Goal: Transaction & Acquisition: Purchase product/service

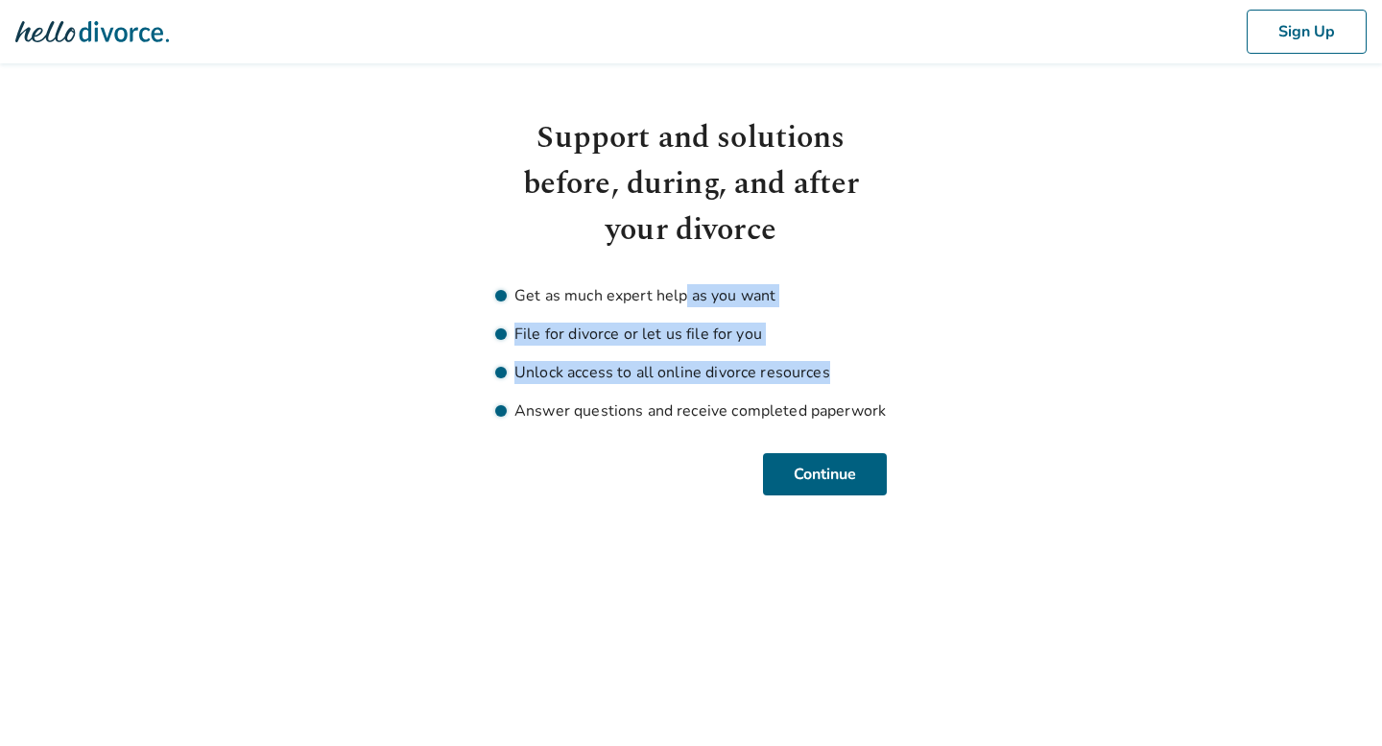
drag, startPoint x: 684, startPoint y: 297, endPoint x: 742, endPoint y: 390, distance: 109.4
click at [742, 390] on ul "Get as much expert help as you want File for divorce or let us file for you Unl…" at bounding box center [690, 353] width 391 height 138
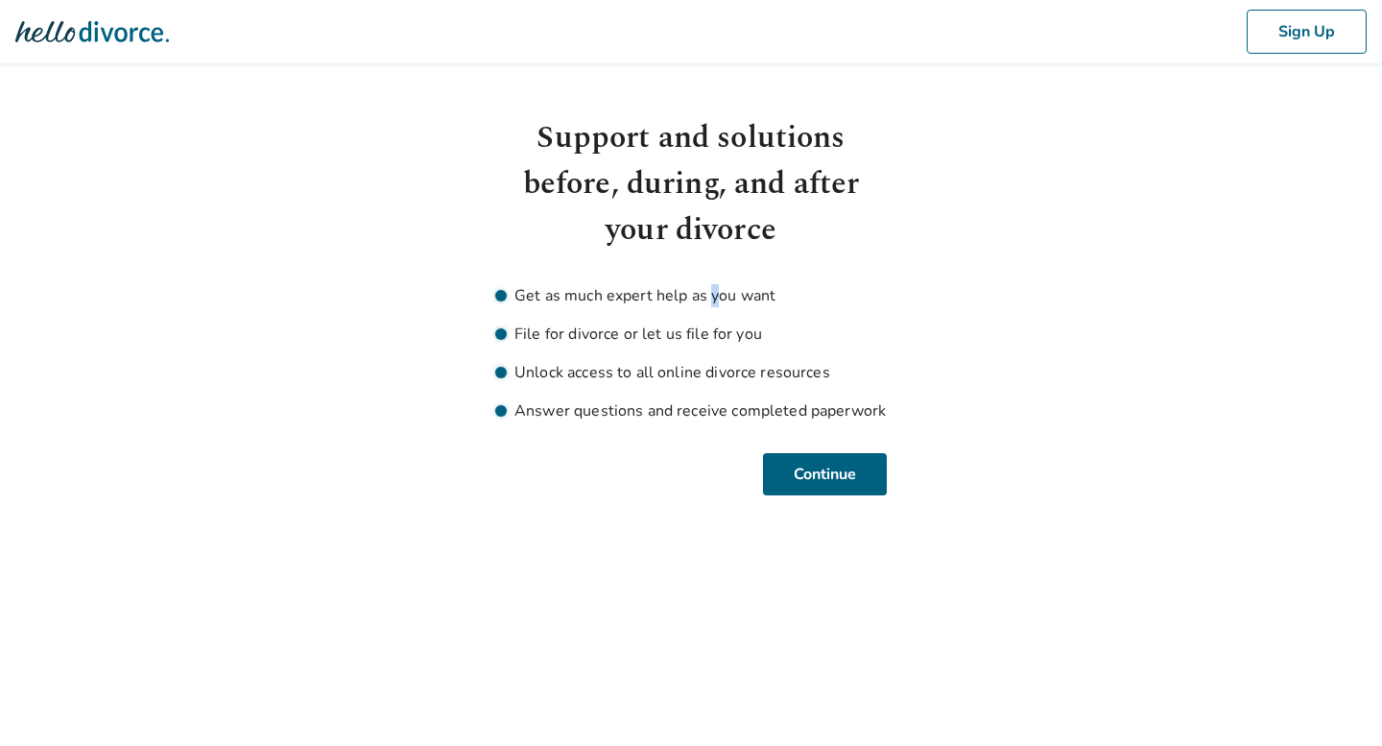
drag, startPoint x: 713, startPoint y: 295, endPoint x: 718, endPoint y: 306, distance: 12.5
click at [717, 306] on li "Get as much expert help as you want" at bounding box center [690, 295] width 391 height 23
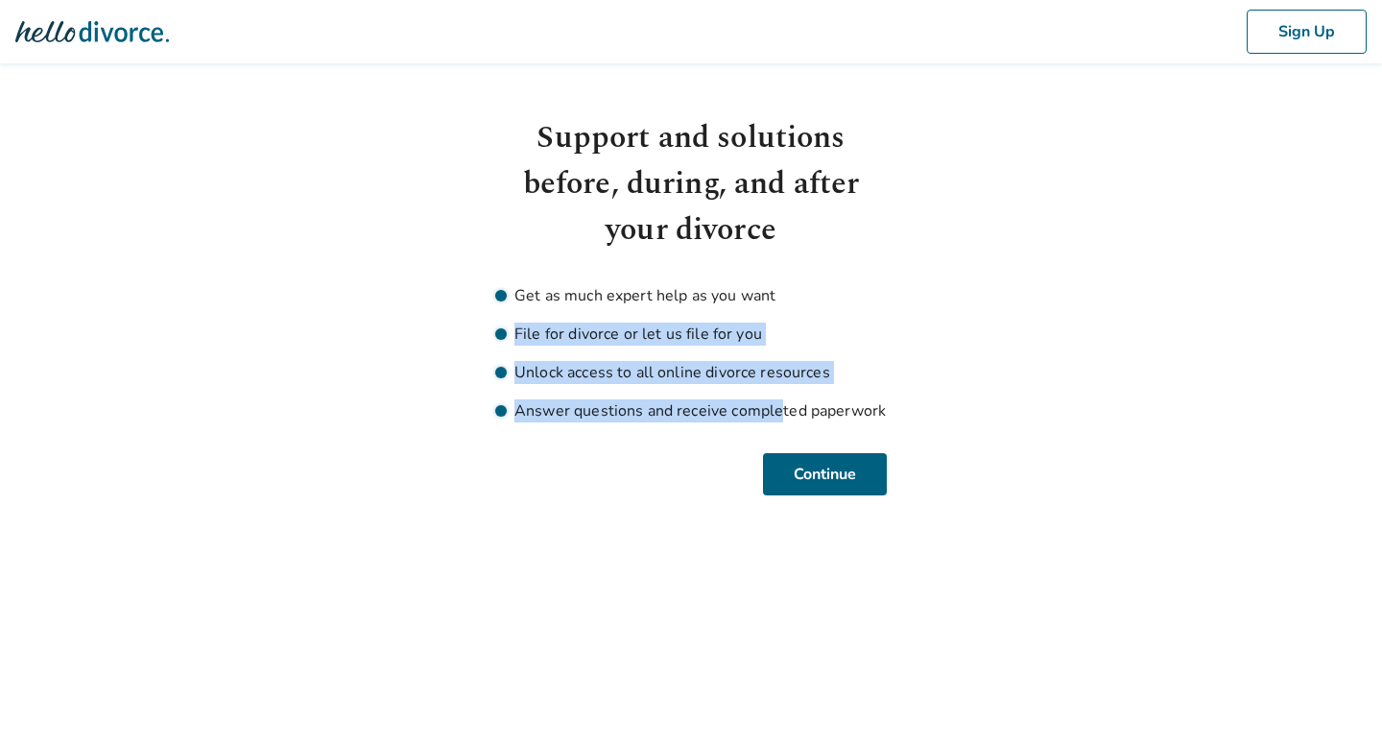
drag, startPoint x: 704, startPoint y: 318, endPoint x: 776, endPoint y: 399, distance: 108.8
click at [776, 399] on ul "Get as much expert help as you want File for divorce or let us file for you Unl…" at bounding box center [690, 353] width 391 height 138
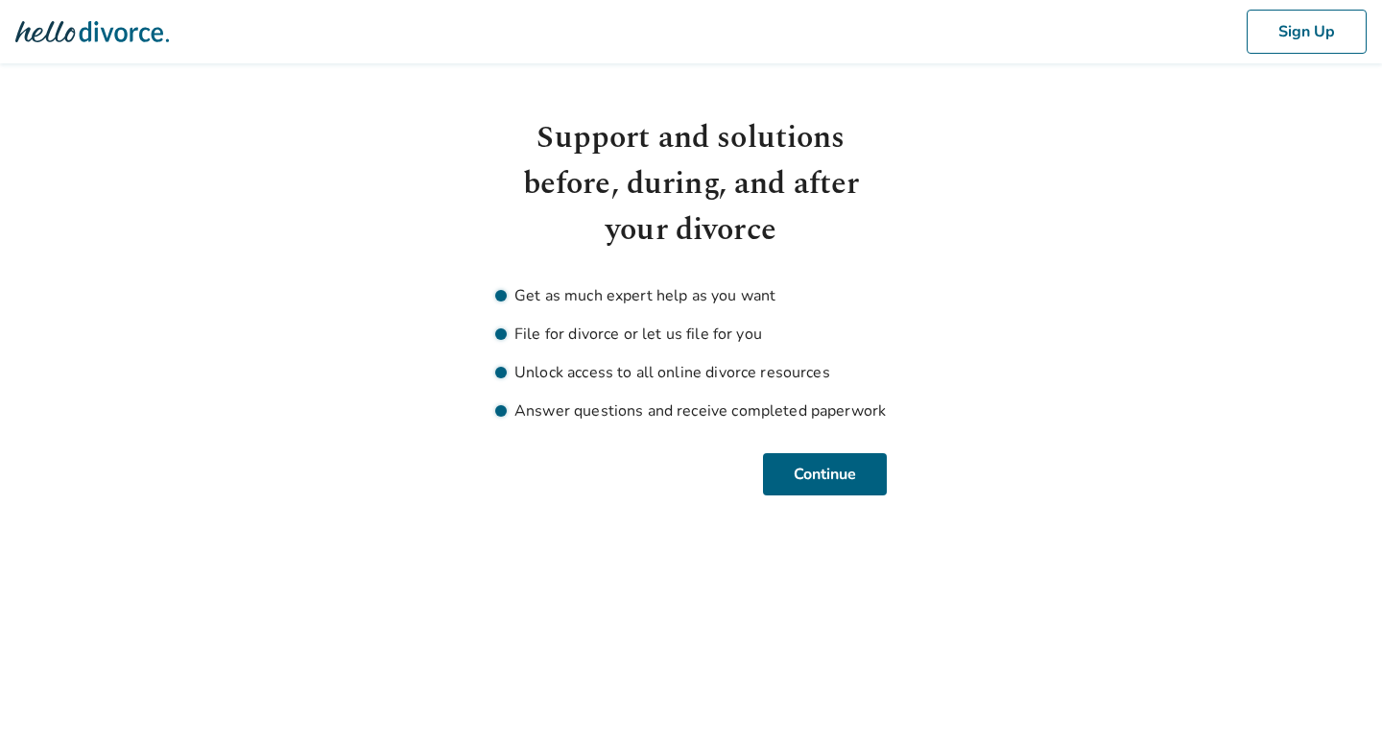
click at [845, 413] on li "Answer questions and receive completed paperwork" at bounding box center [690, 410] width 391 height 23
click at [823, 491] on button "Continue" at bounding box center [825, 474] width 124 height 42
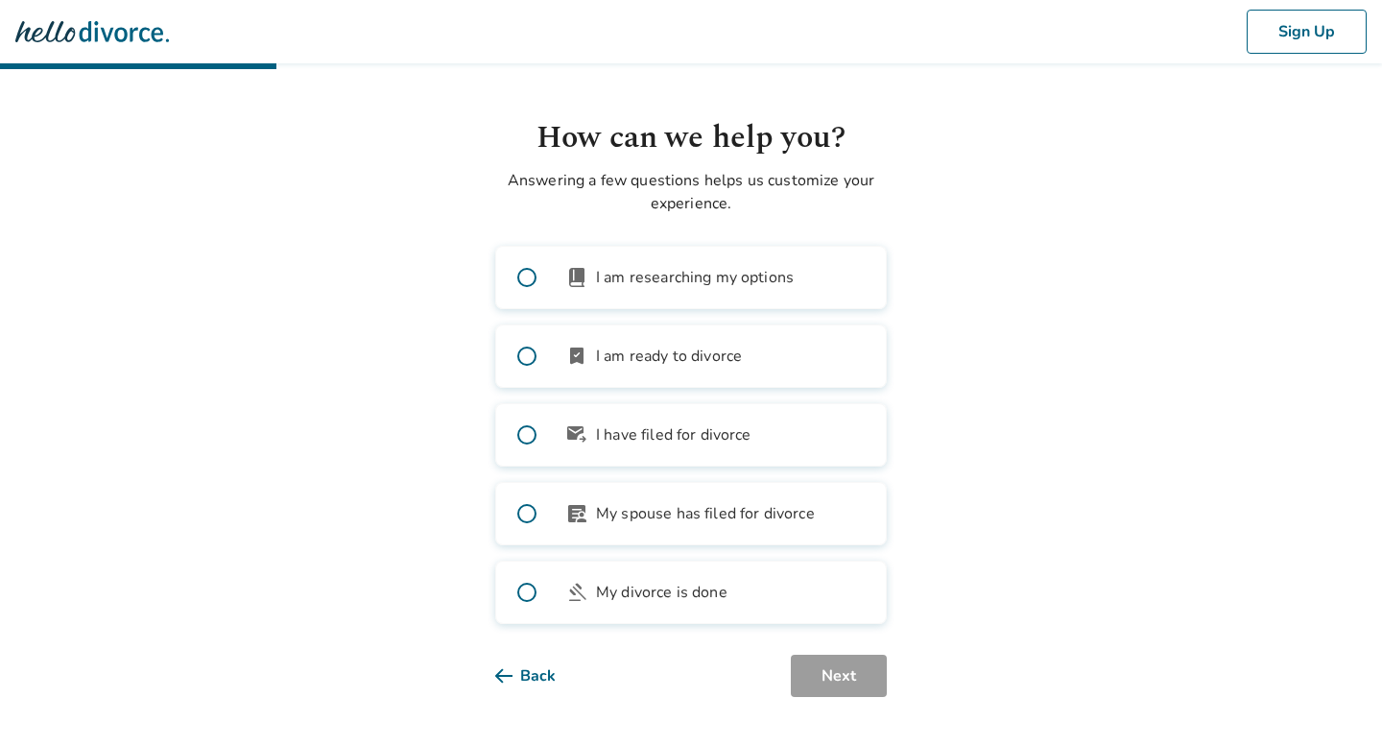
click at [639, 354] on span "I am ready to divorce" at bounding box center [669, 355] width 146 height 23
click at [804, 660] on button "Next" at bounding box center [839, 675] width 96 height 42
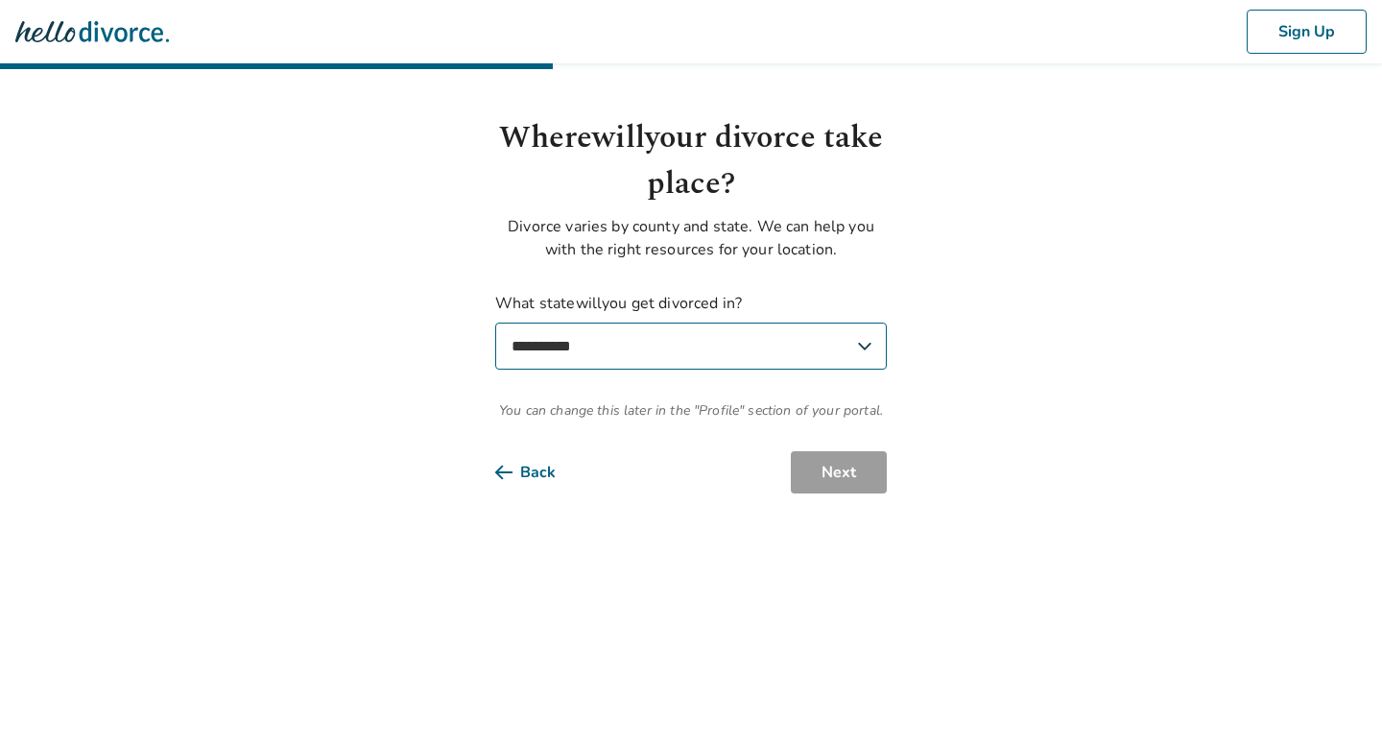
click at [657, 338] on select "**********" at bounding box center [690, 345] width 391 height 47
select select "**"
click at [495, 322] on select "**********" at bounding box center [690, 345] width 391 height 47
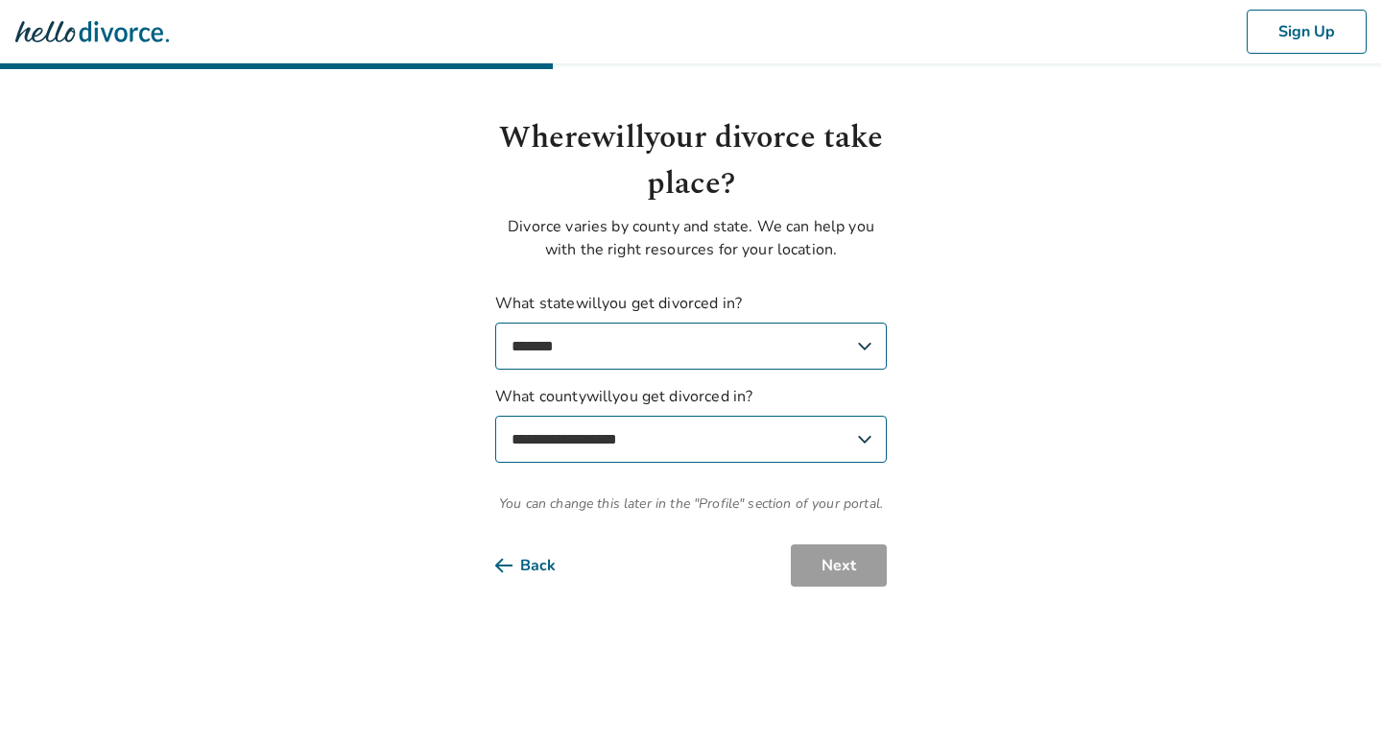
click at [666, 426] on select "**********" at bounding box center [690, 438] width 391 height 47
select select "**********"
click at [495, 415] on select "**********" at bounding box center [690, 438] width 391 height 47
click at [838, 558] on button "Next" at bounding box center [839, 565] width 96 height 42
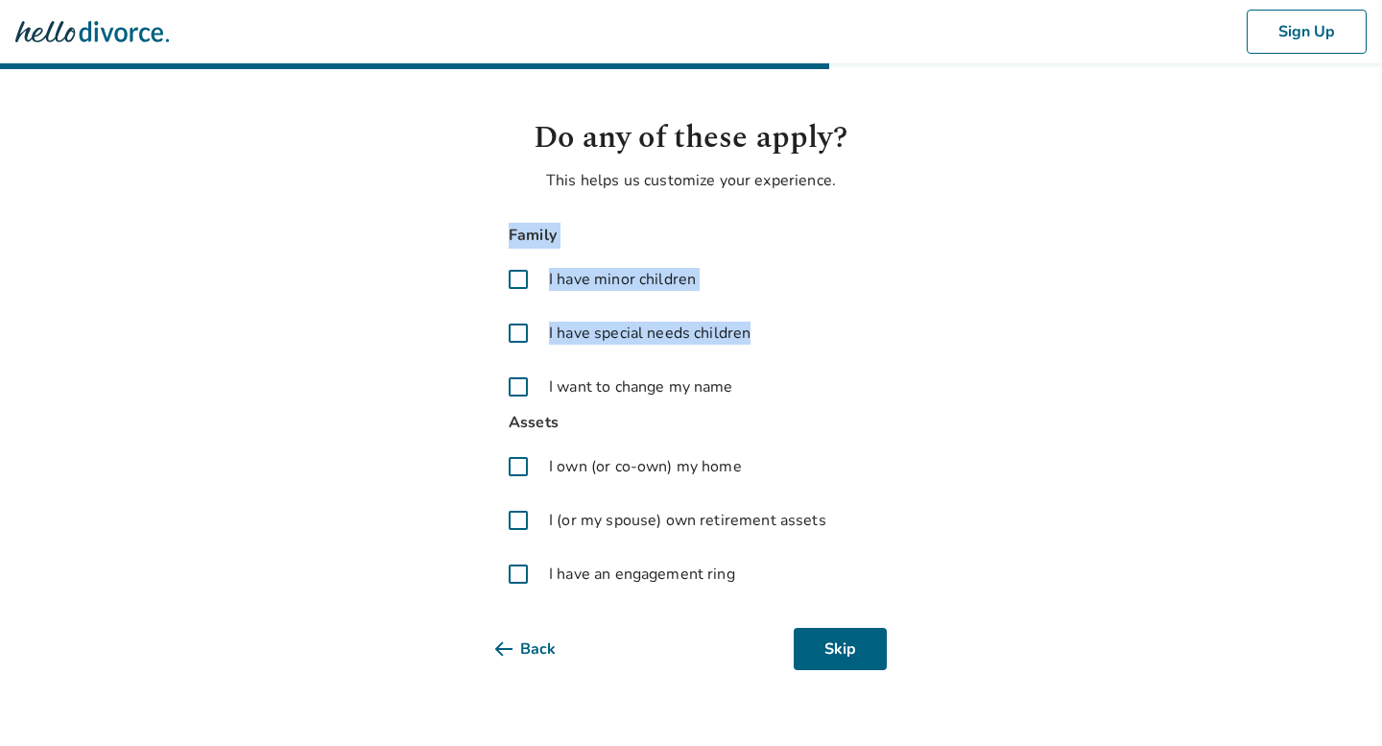
drag, startPoint x: 505, startPoint y: 226, endPoint x: 663, endPoint y: 358, distance: 205.8
click at [663, 358] on div "Family I have minor children I have special needs children I want to change my …" at bounding box center [690, 316] width 391 height 187
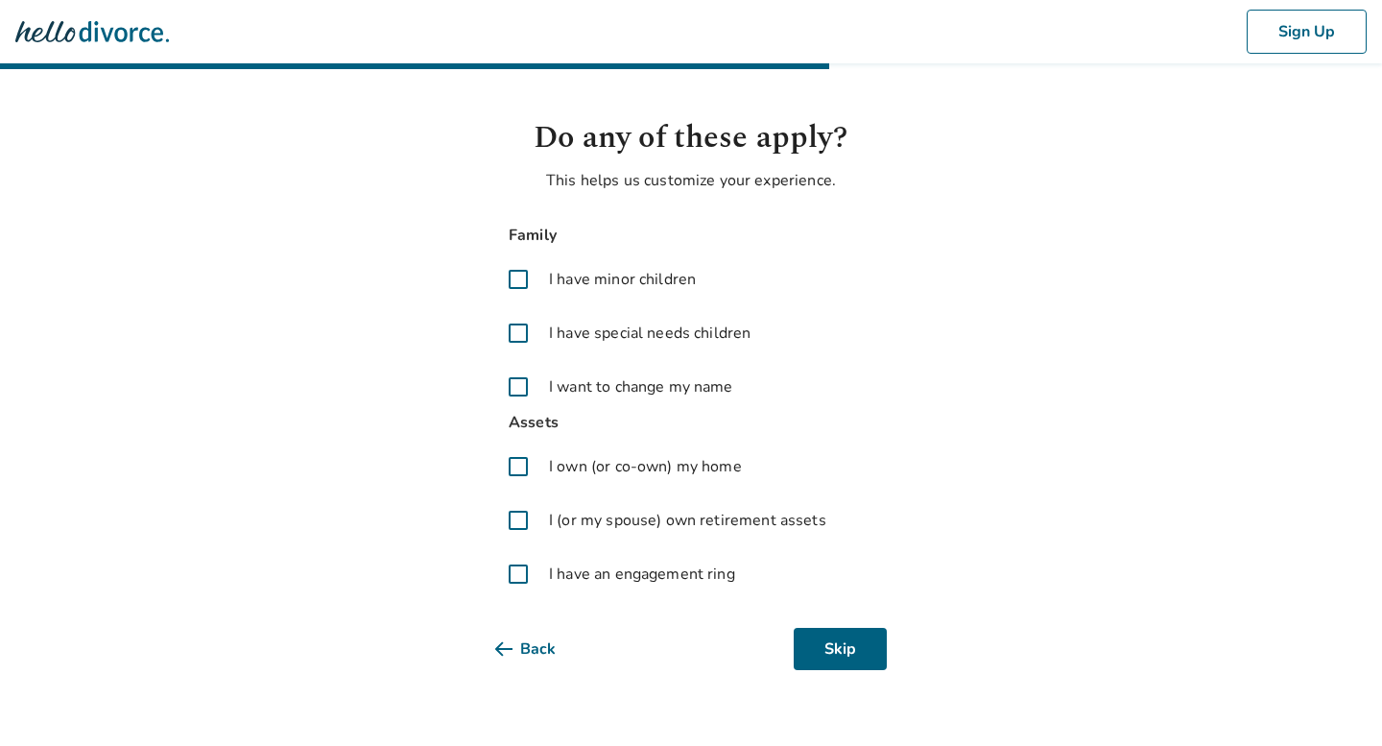
click at [449, 411] on body "Sign Up Do any of these apply? This helps us customize your experience. Family …" at bounding box center [691, 335] width 1382 height 670
click at [523, 393] on span at bounding box center [518, 387] width 46 height 46
click at [515, 464] on span at bounding box center [518, 466] width 46 height 46
click at [516, 515] on span at bounding box center [518, 520] width 46 height 46
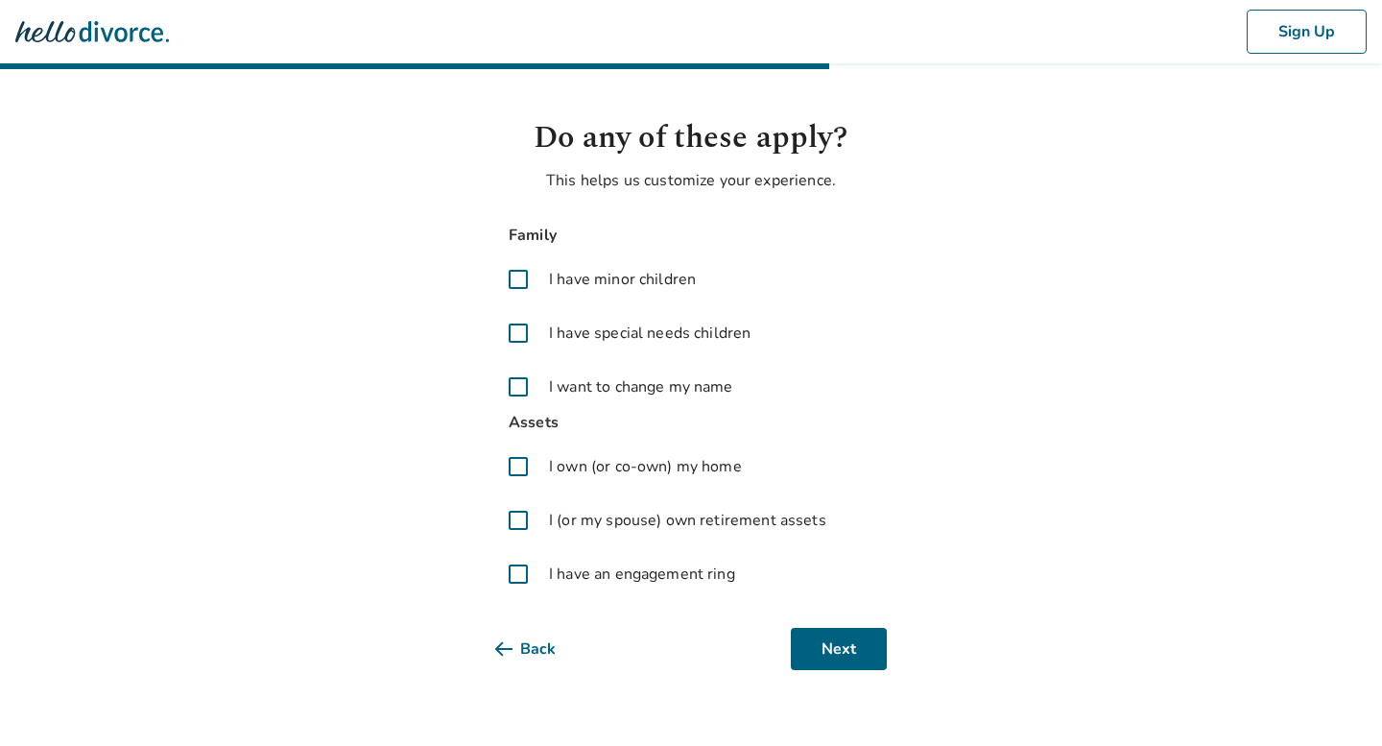
click at [519, 586] on span at bounding box center [518, 574] width 46 height 46
click at [514, 533] on span at bounding box center [518, 520] width 46 height 46
click at [514, 525] on span at bounding box center [518, 520] width 46 height 46
click at [825, 637] on button "Next" at bounding box center [839, 649] width 96 height 42
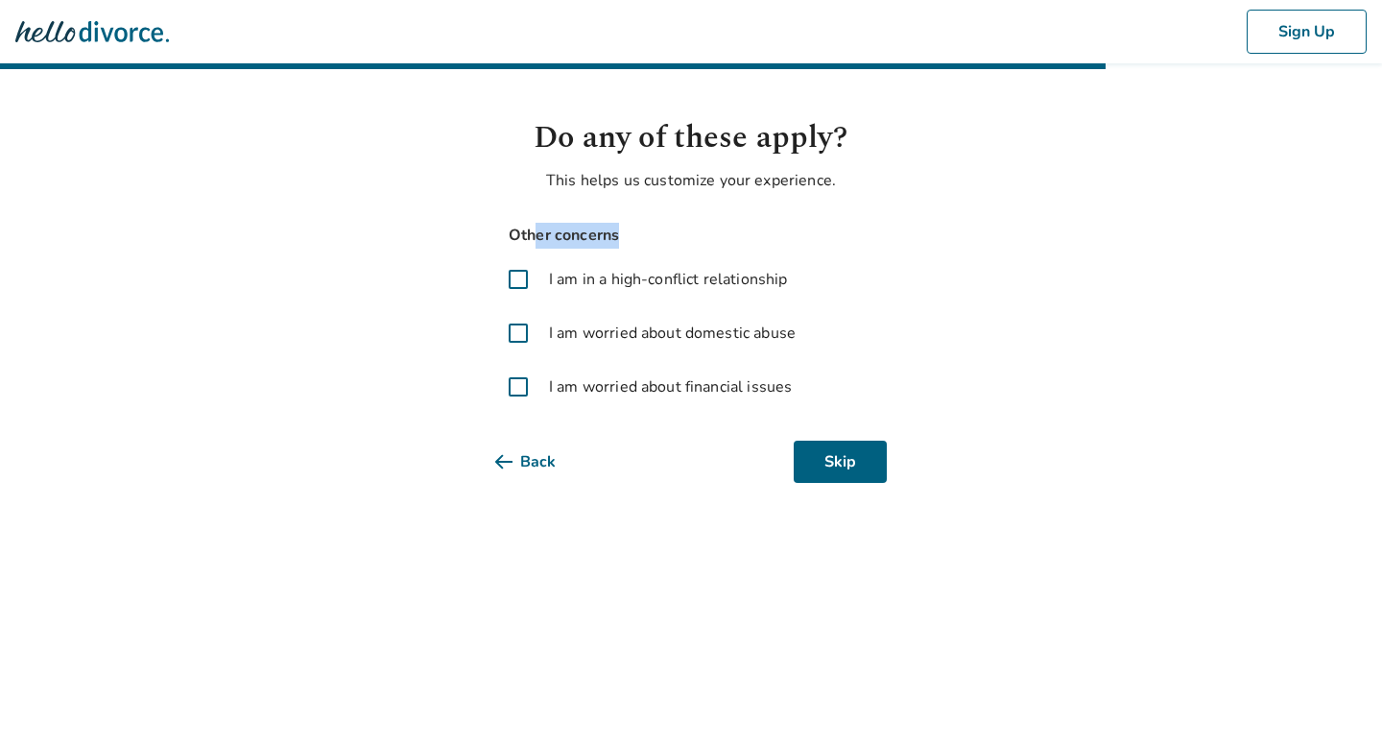
drag, startPoint x: 535, startPoint y: 235, endPoint x: 674, endPoint y: 251, distance: 139.1
click at [670, 249] on div "Other concerns I am in a high-conflict relationship I am worried about domestic…" at bounding box center [690, 316] width 391 height 187
click at [518, 332] on span at bounding box center [518, 333] width 46 height 46
click at [846, 465] on button "Next" at bounding box center [839, 461] width 96 height 42
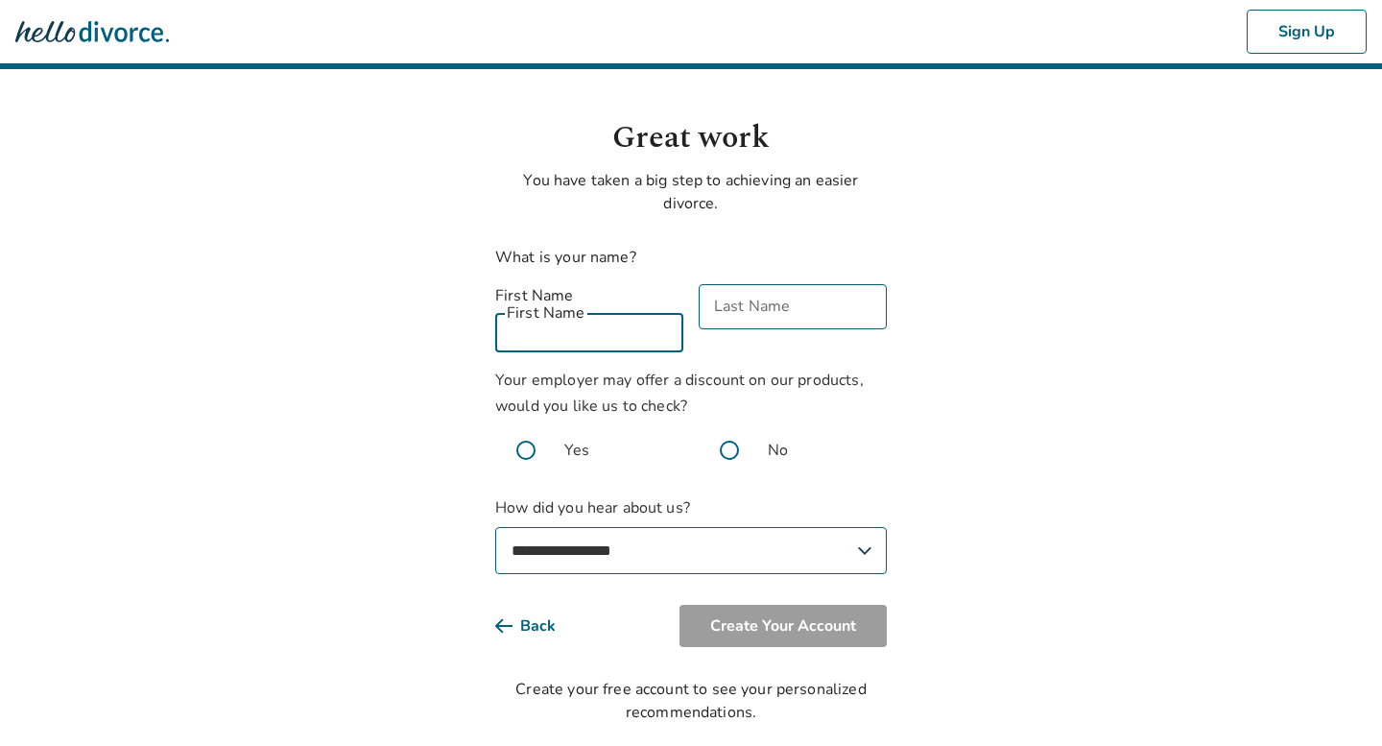
click at [562, 307] on input "First Name" at bounding box center [589, 329] width 188 height 45
type input "********"
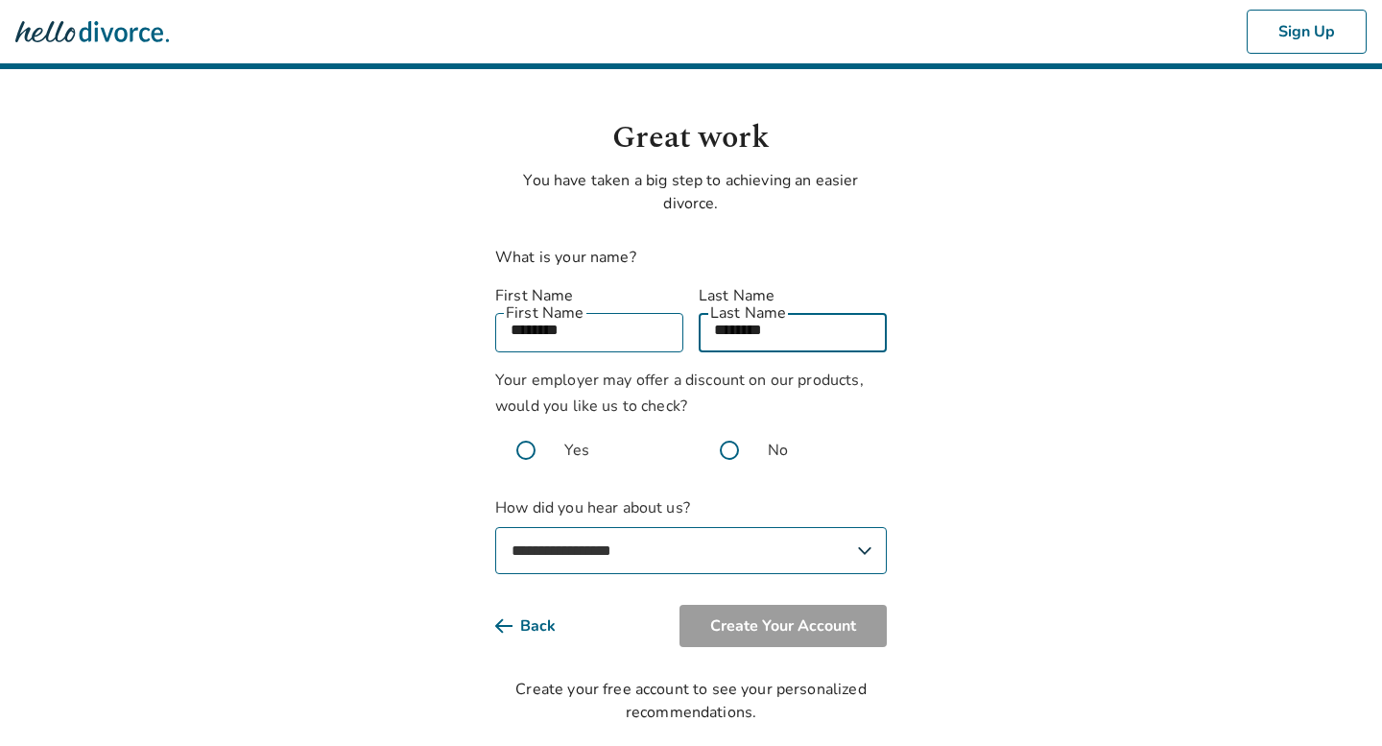
type input "********"
click at [513, 432] on span at bounding box center [525, 449] width 61 height 61
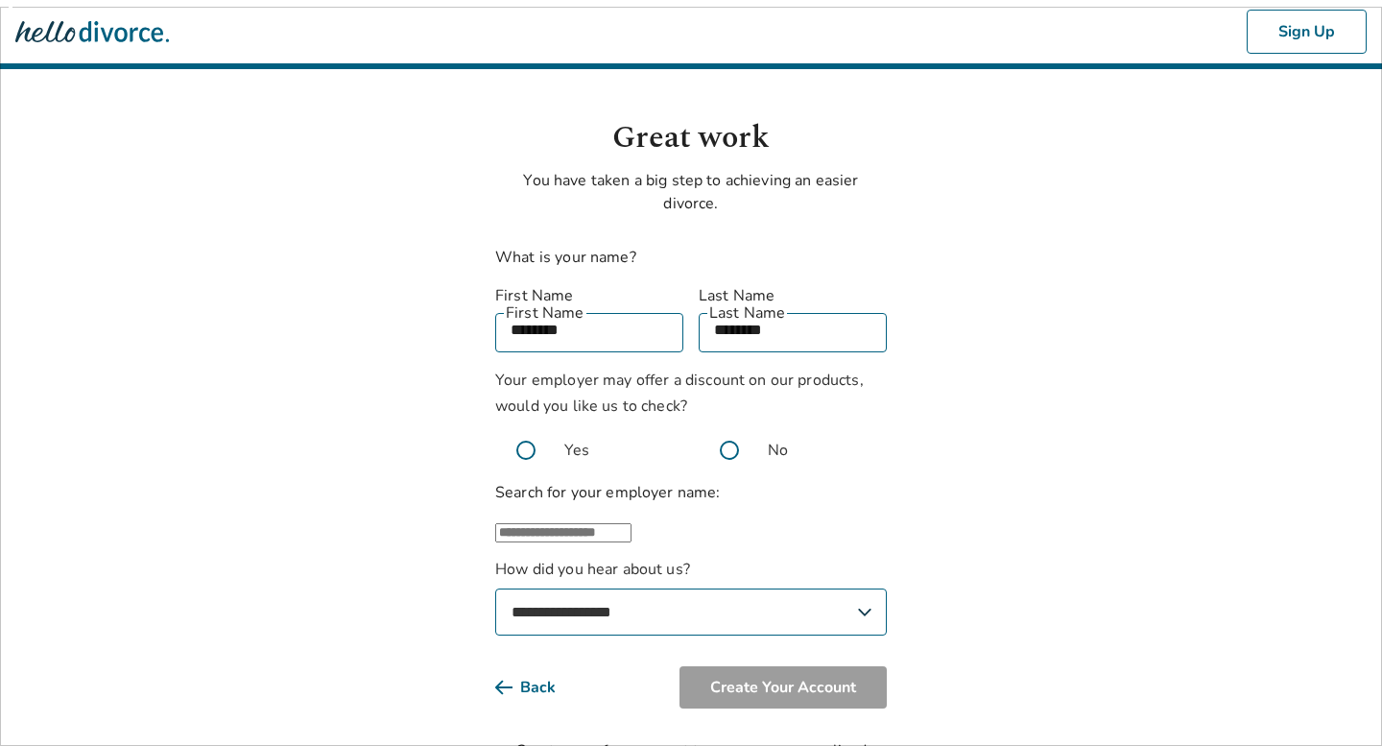
scroll to position [100, 0]
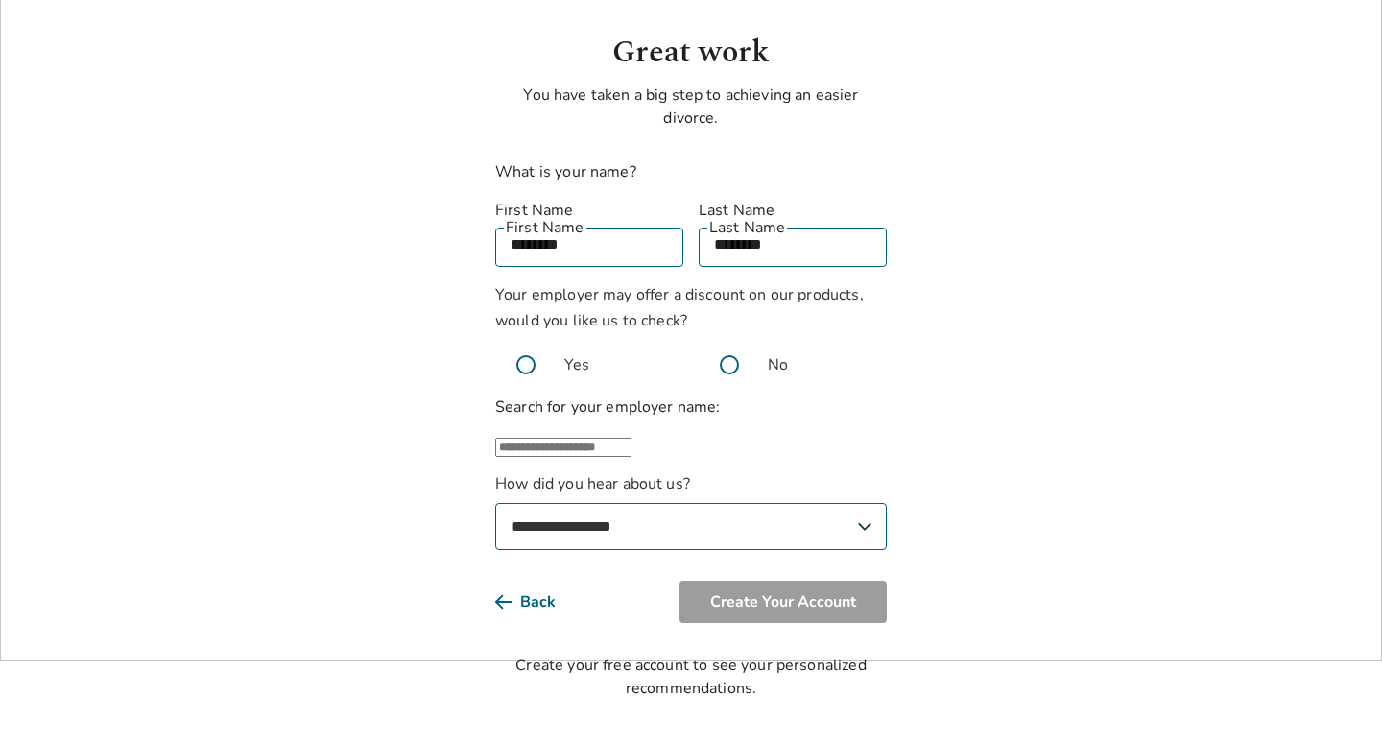
click at [571, 434] on div "​" at bounding box center [690, 445] width 391 height 23
click at [591, 438] on input "text" at bounding box center [563, 447] width 136 height 19
click at [594, 498] on li "Other" at bounding box center [710, 509] width 353 height 23
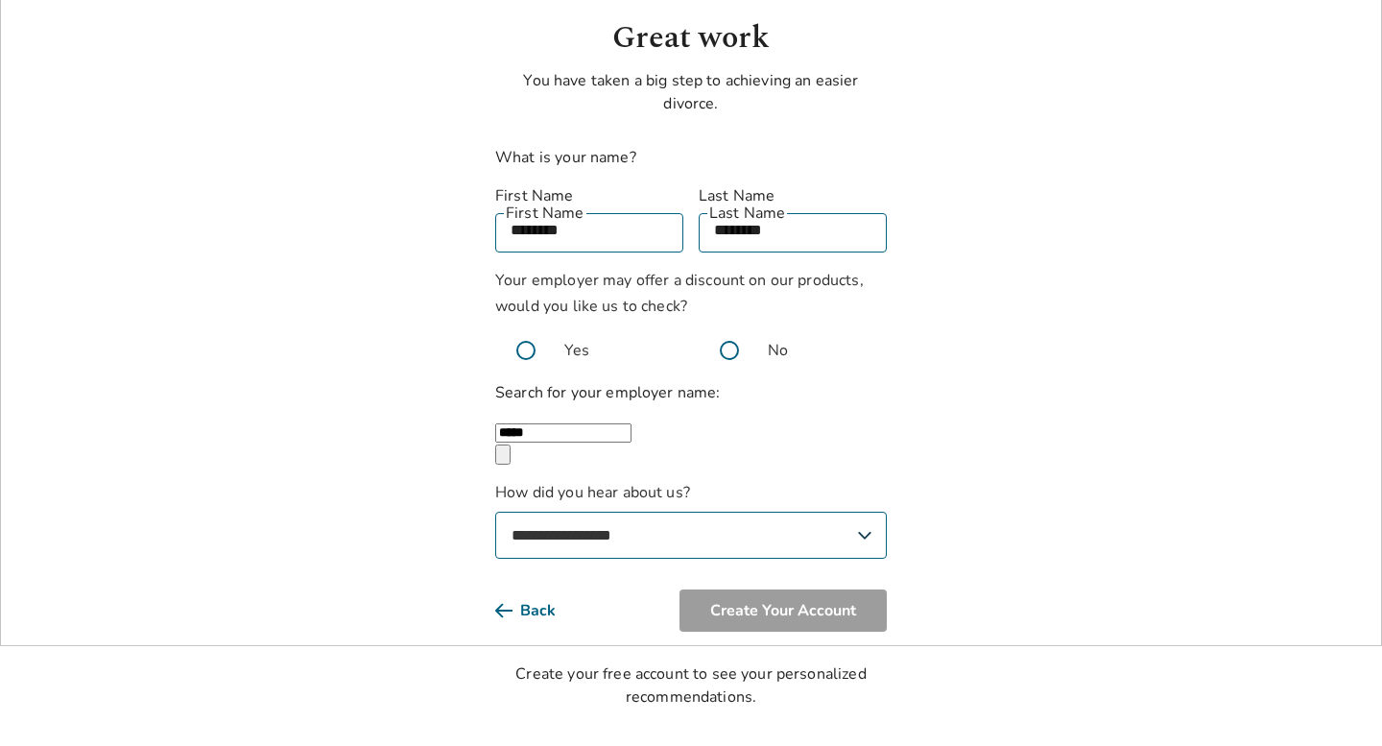
type input "*****"
click at [611, 528] on select "**********" at bounding box center [690, 534] width 391 height 47
select select "**********"
click at [495, 511] on select "**********" at bounding box center [690, 534] width 391 height 47
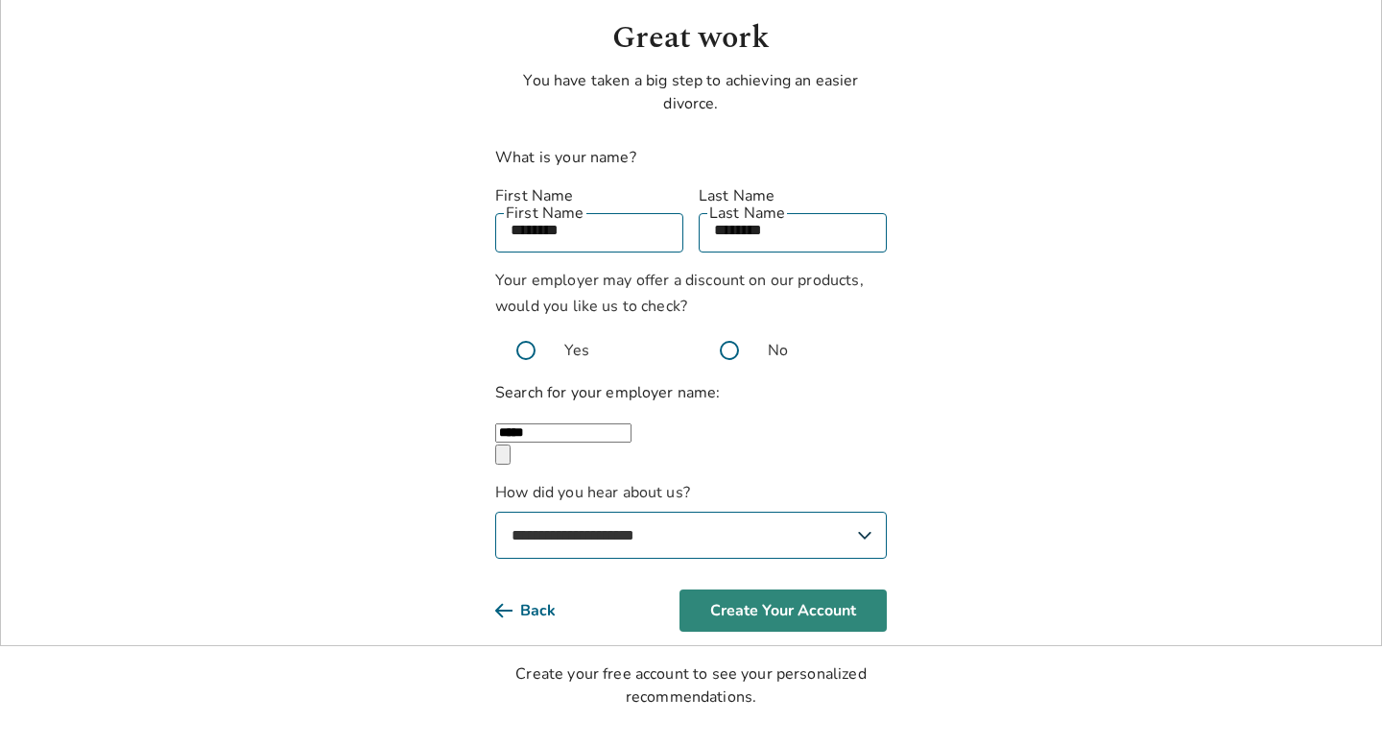
click at [717, 603] on button "Create Your Account" at bounding box center [782, 610] width 207 height 42
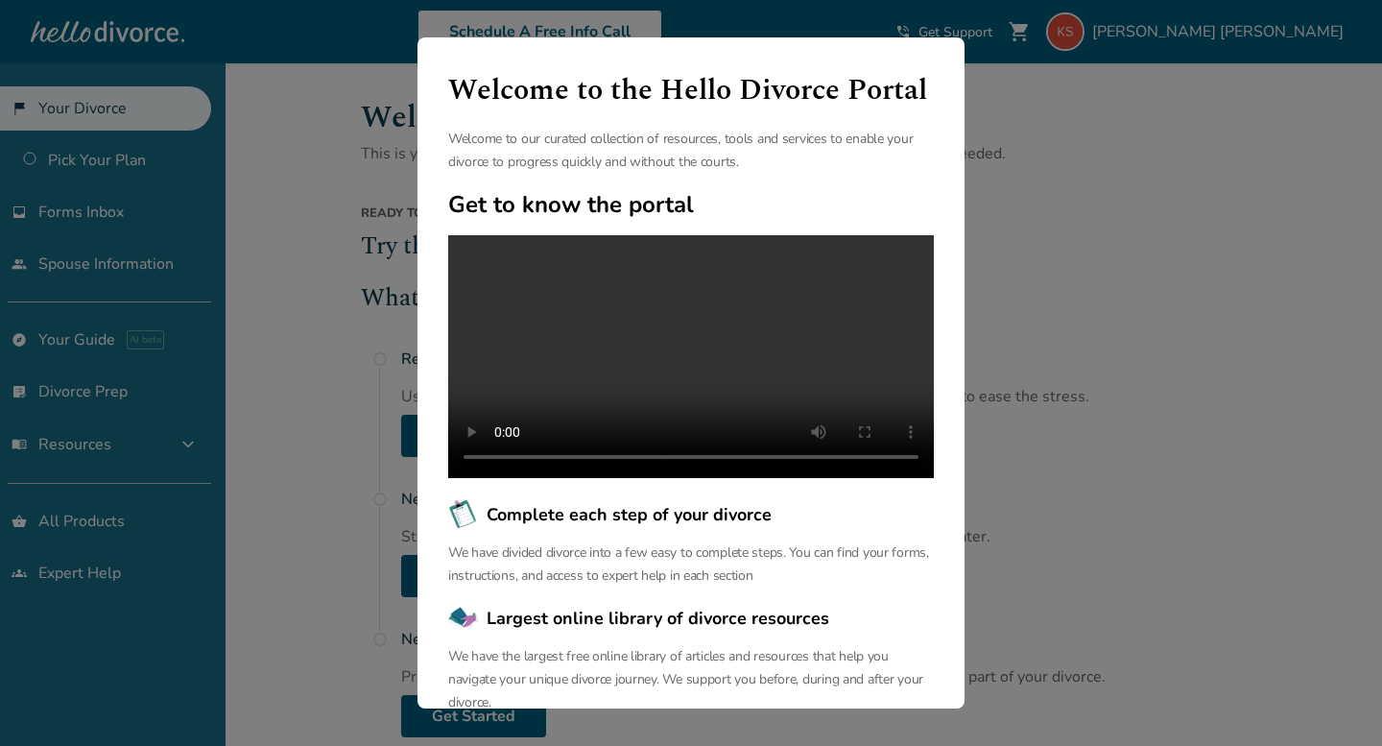
click at [1007, 368] on div "Welcome to the Hello Divorce Portal Welcome to our curated collection of resour…" at bounding box center [691, 373] width 1382 height 746
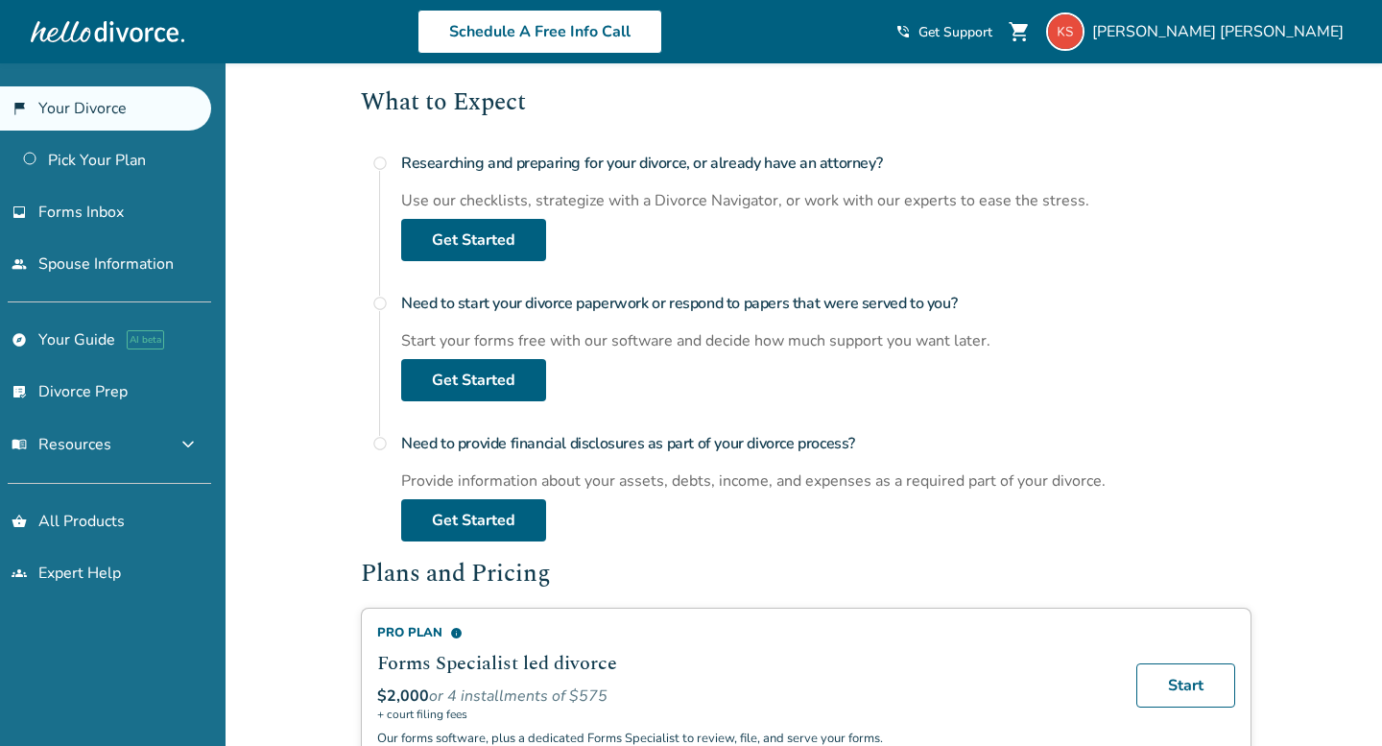
scroll to position [197, 0]
click at [465, 244] on link "Get Started" at bounding box center [473, 239] width 145 height 42
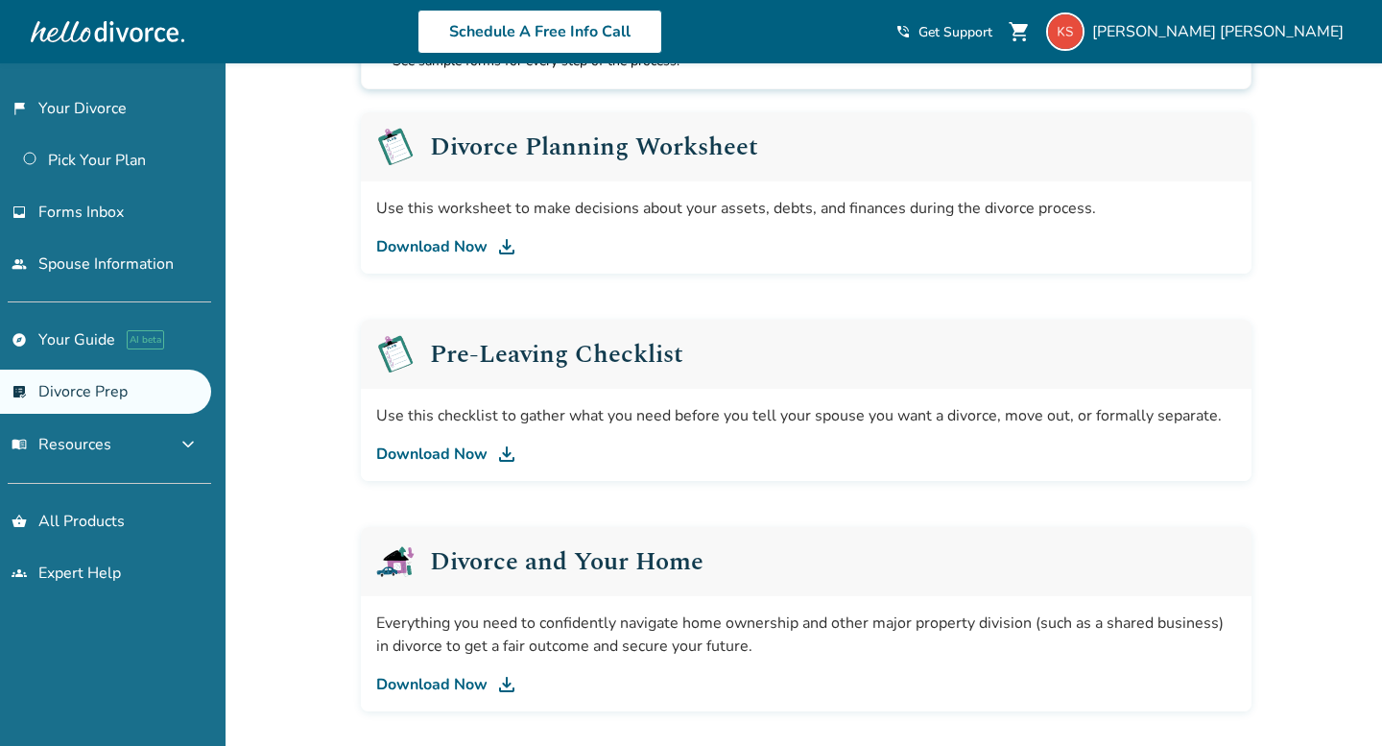
scroll to position [288, 0]
click at [455, 446] on link "Download Now" at bounding box center [806, 453] width 860 height 23
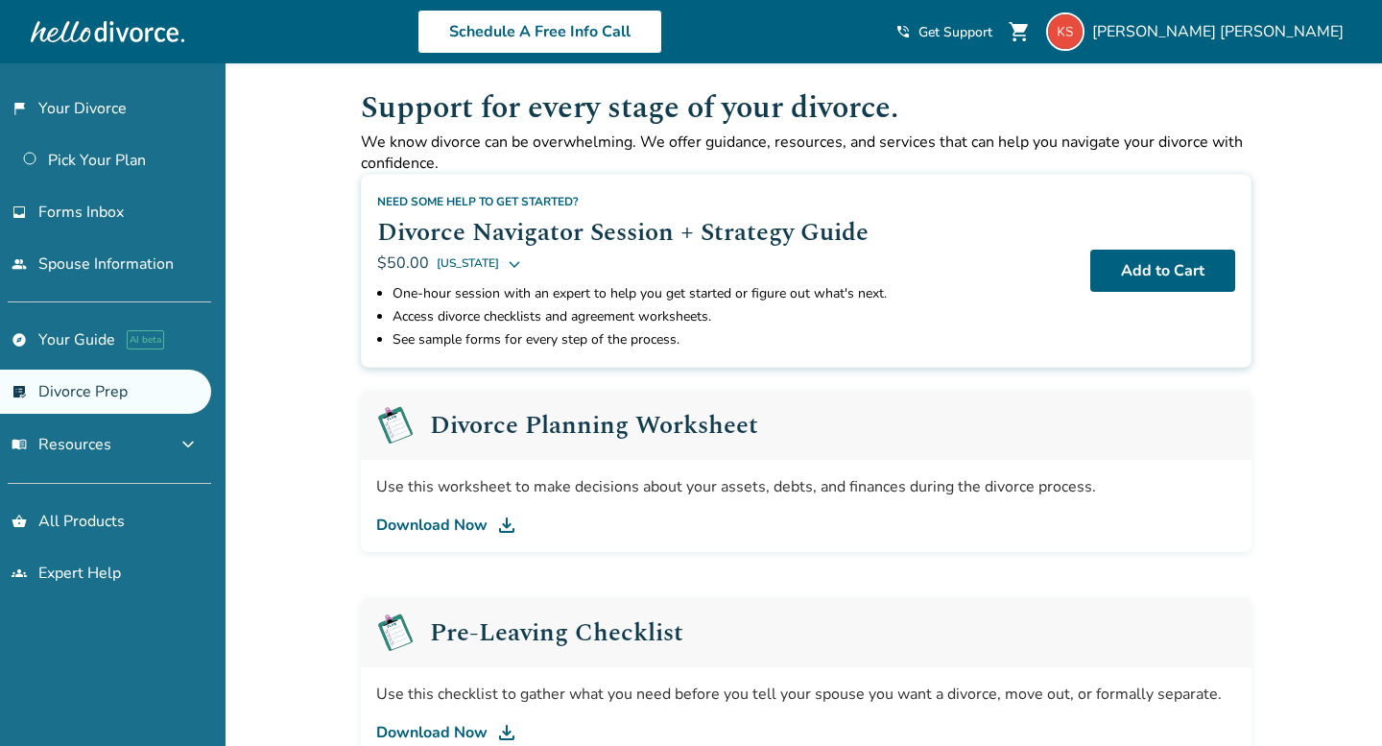
scroll to position [60, 0]
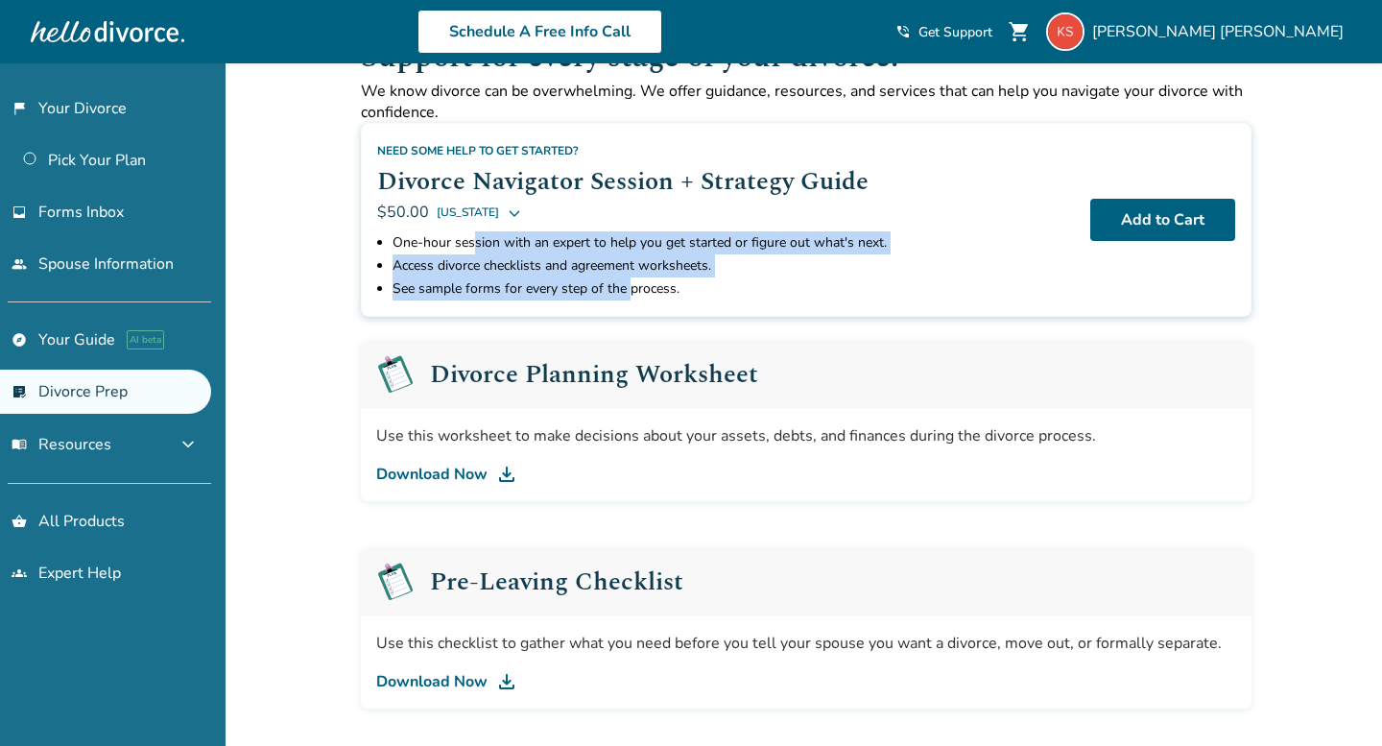
drag, startPoint x: 475, startPoint y: 249, endPoint x: 629, endPoint y: 297, distance: 160.9
click at [629, 297] on ul "One-hour session with an expert to help you get started or figure out what's ne…" at bounding box center [726, 265] width 698 height 69
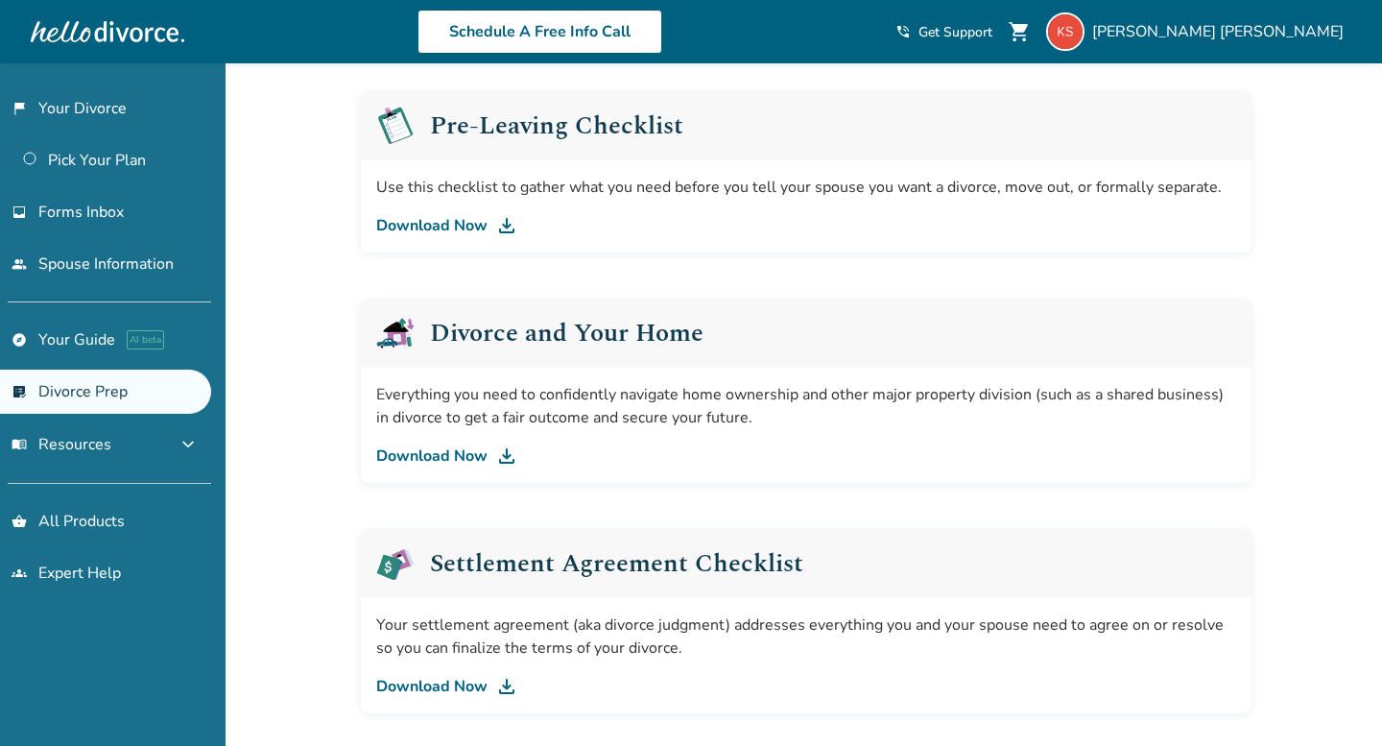
scroll to position [529, 0]
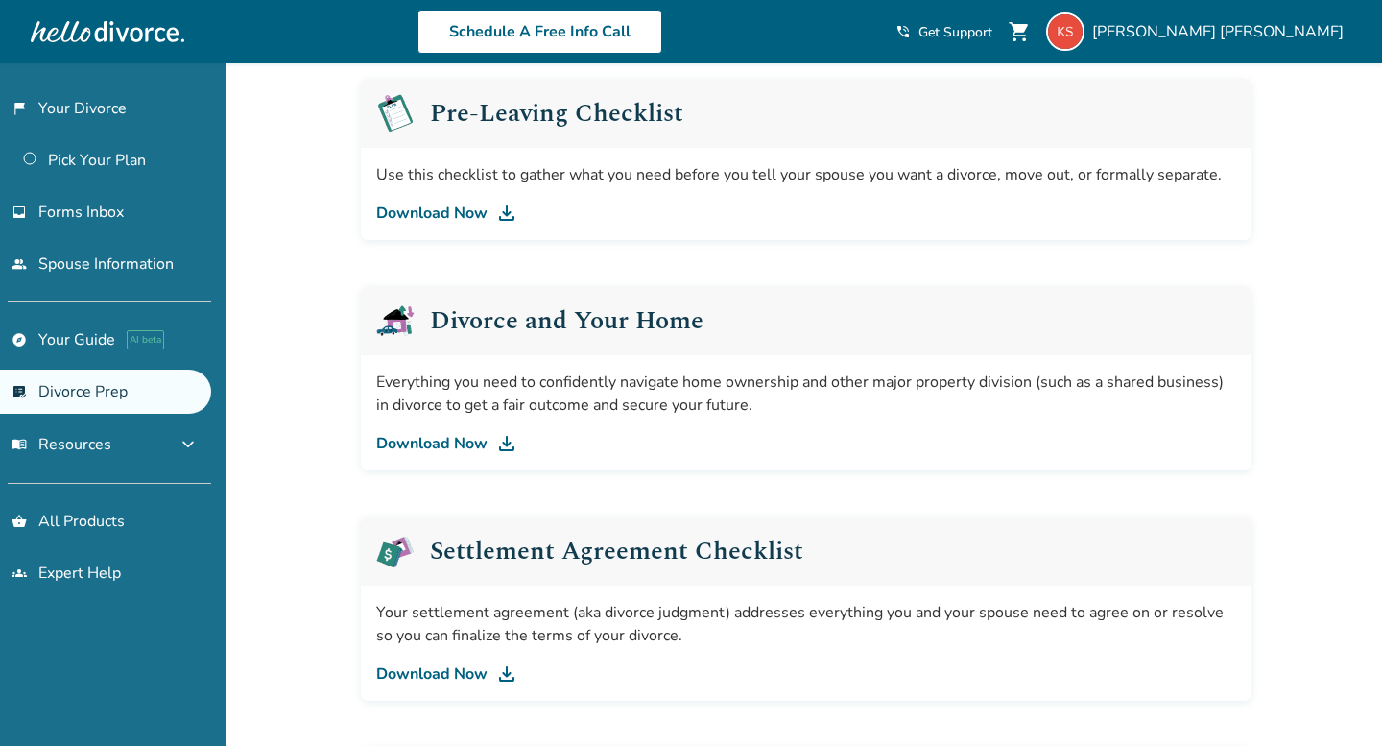
click at [461, 439] on link "Download Now" at bounding box center [806, 443] width 860 height 23
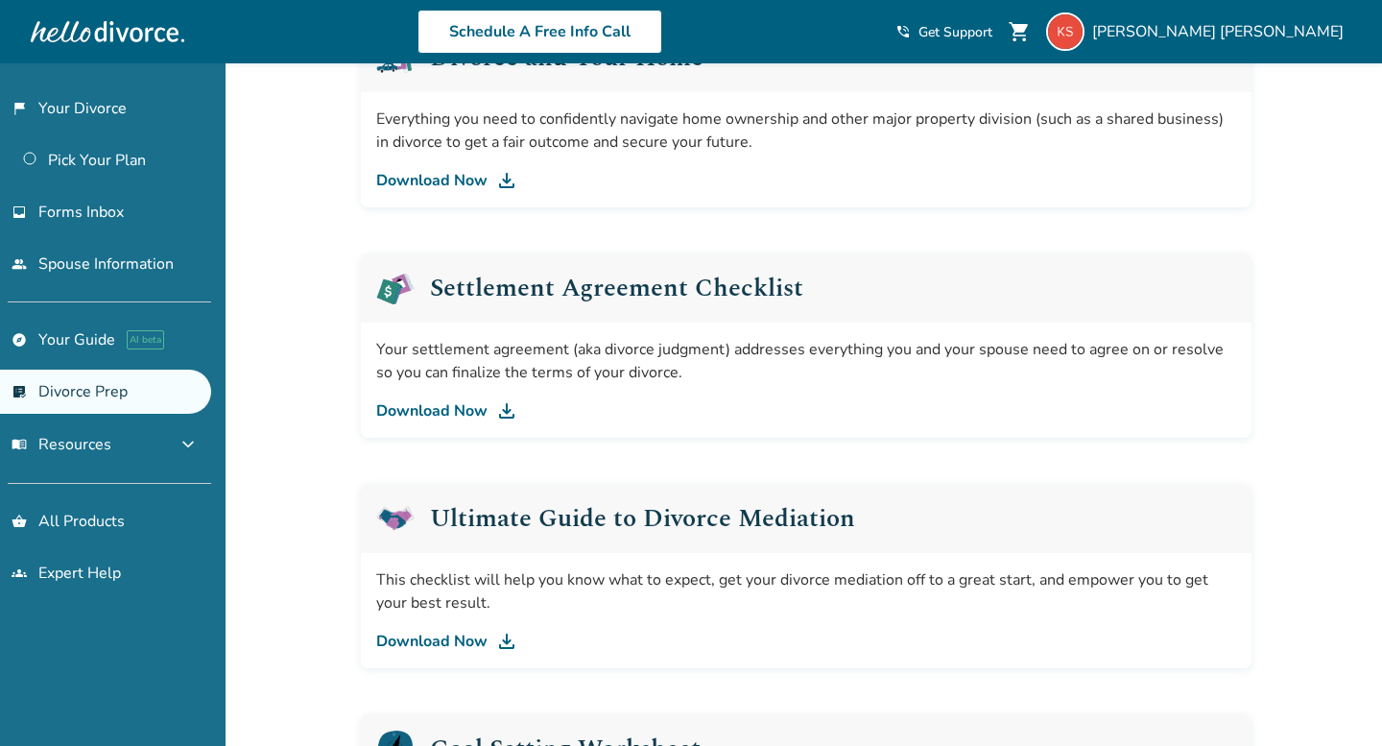
scroll to position [822, 0]
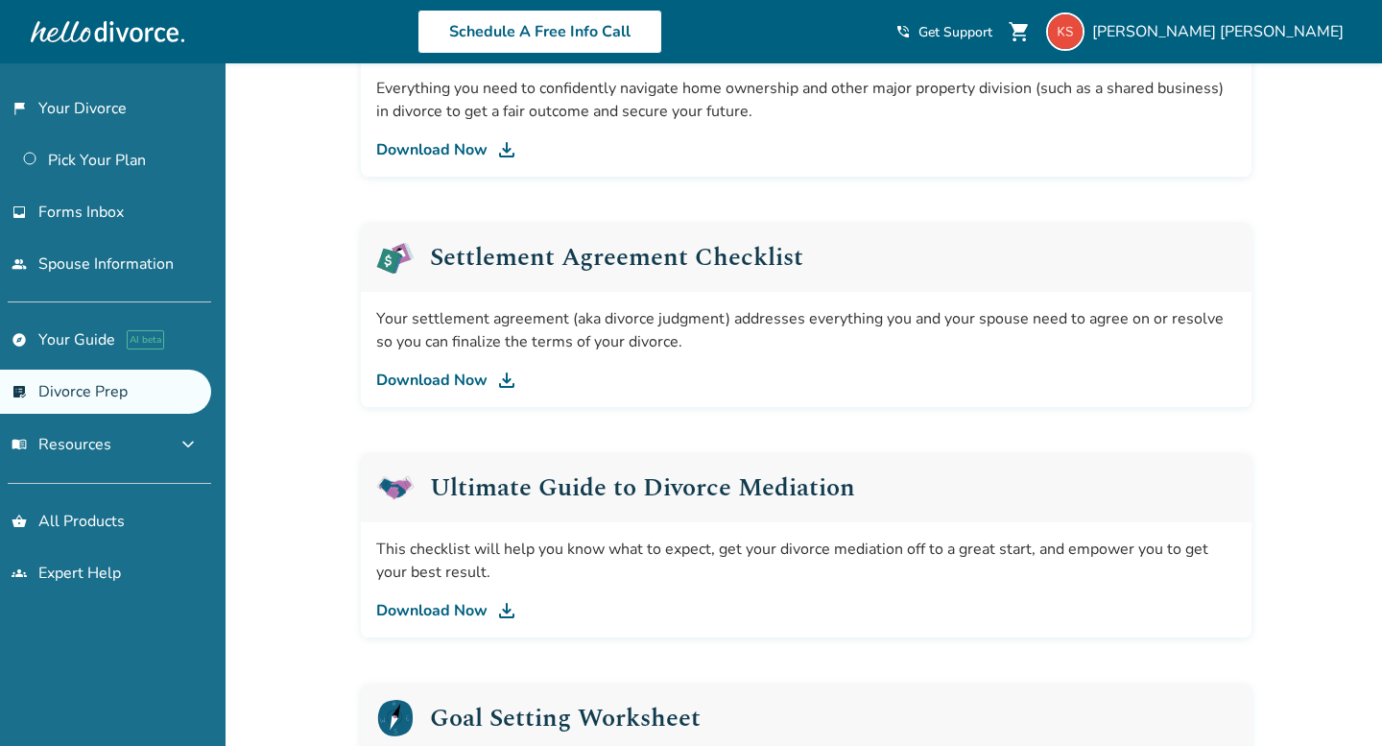
click at [510, 383] on img at bounding box center [506, 379] width 23 height 23
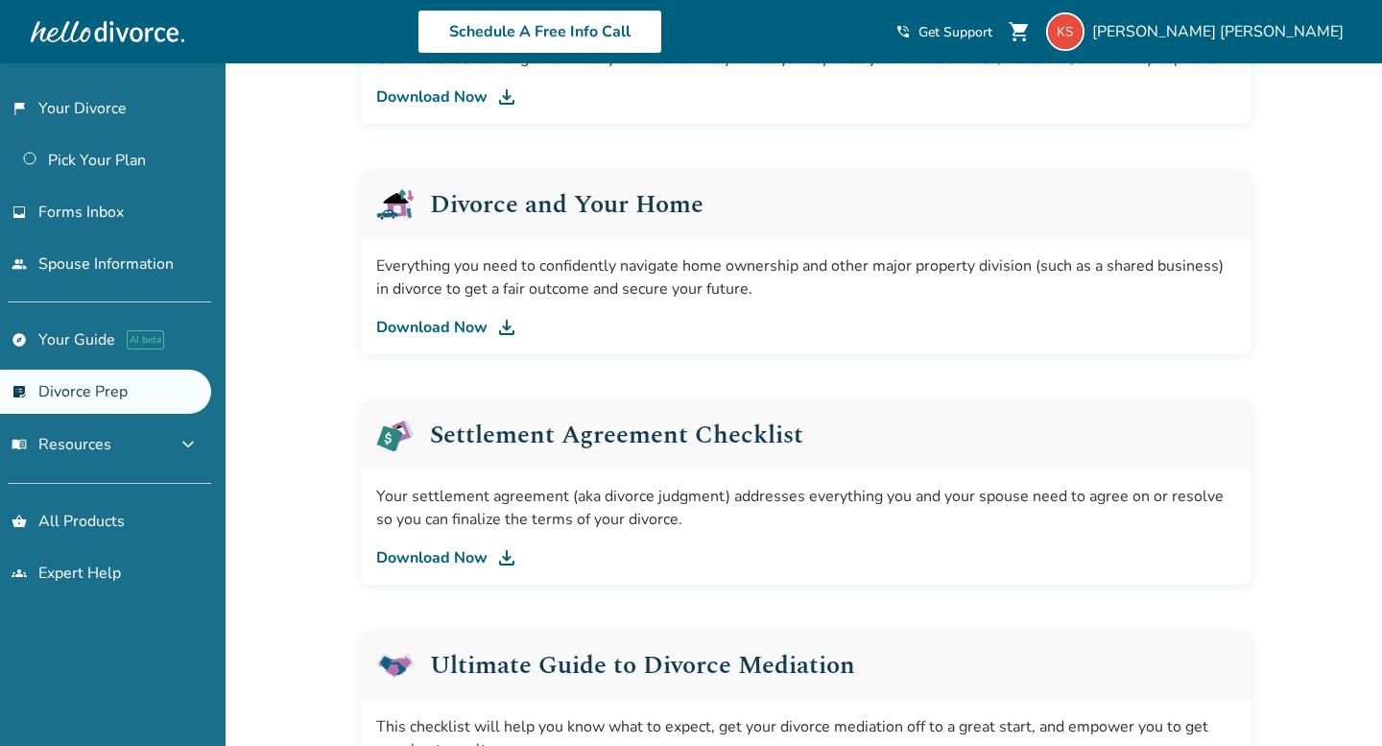
scroll to position [0, 0]
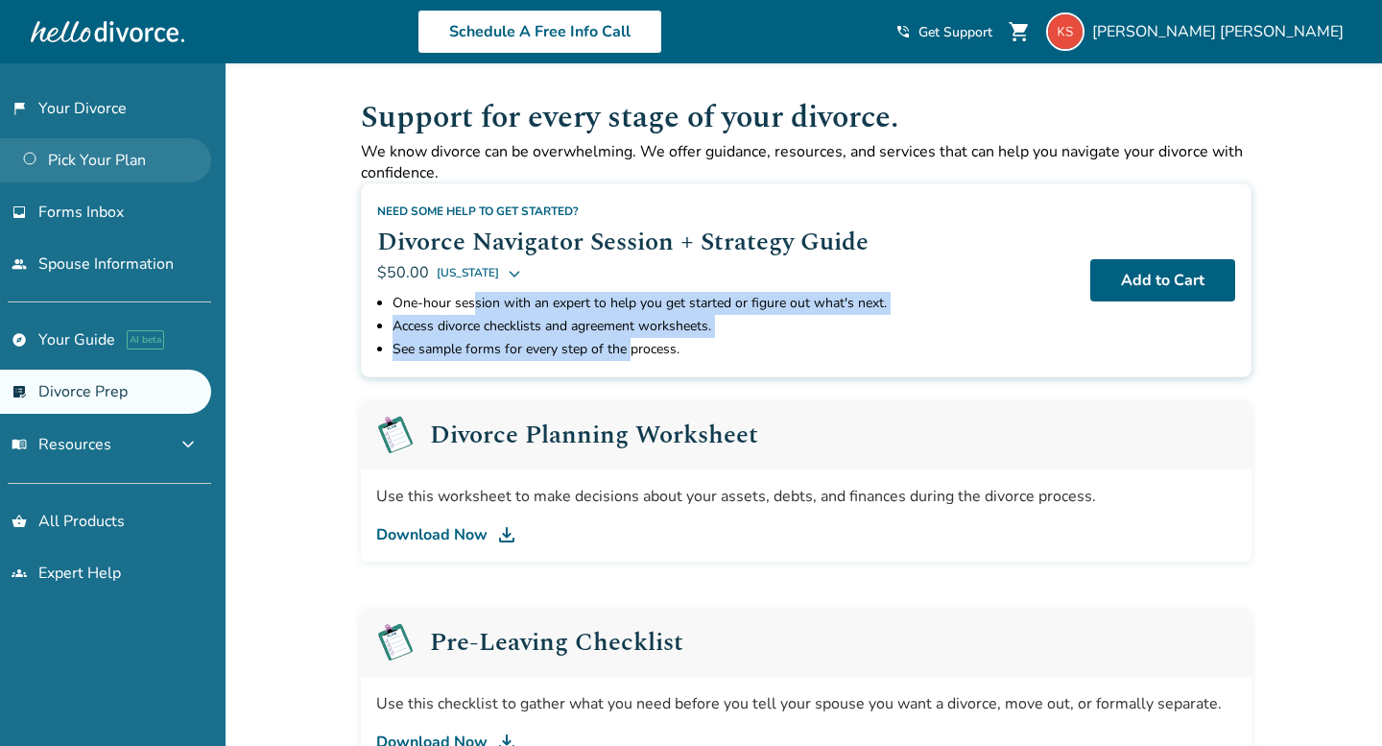
click at [139, 154] on link "Pick Your Plan" at bounding box center [105, 160] width 211 height 44
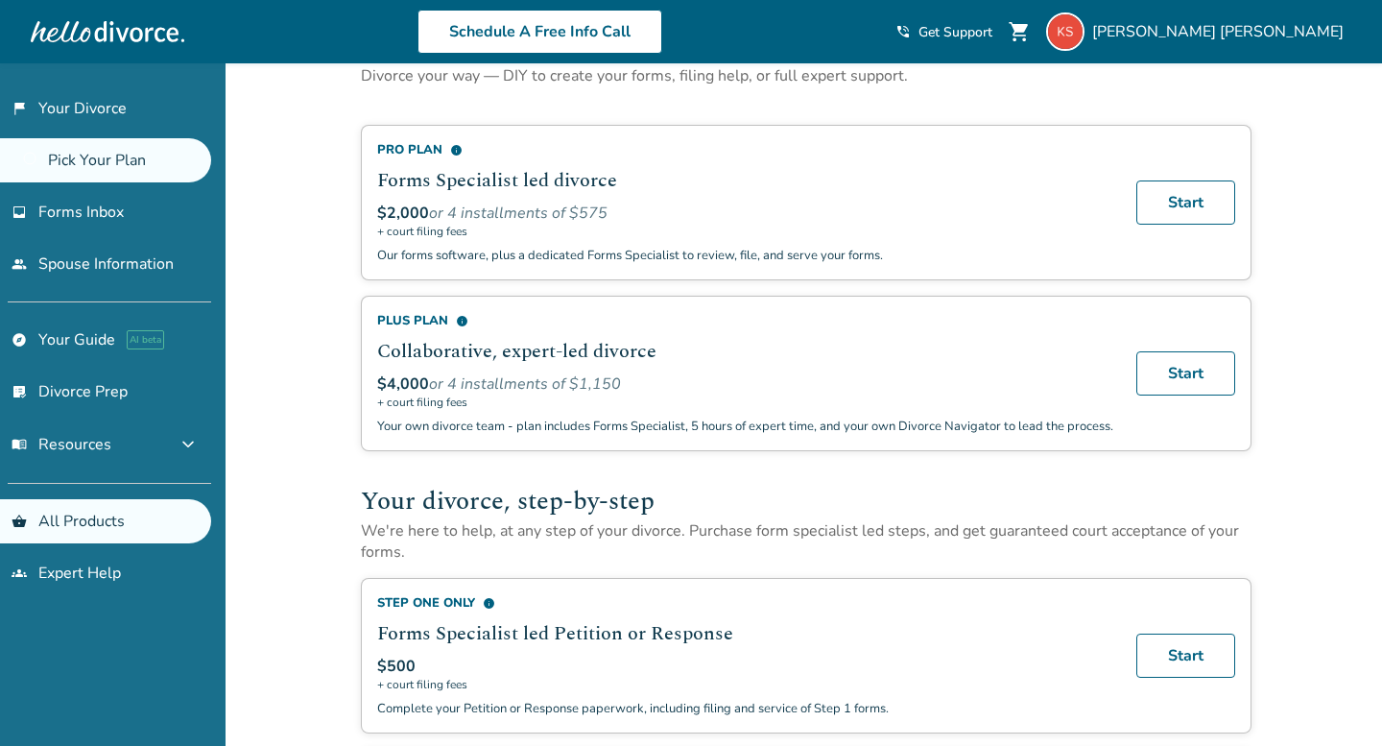
scroll to position [28, 0]
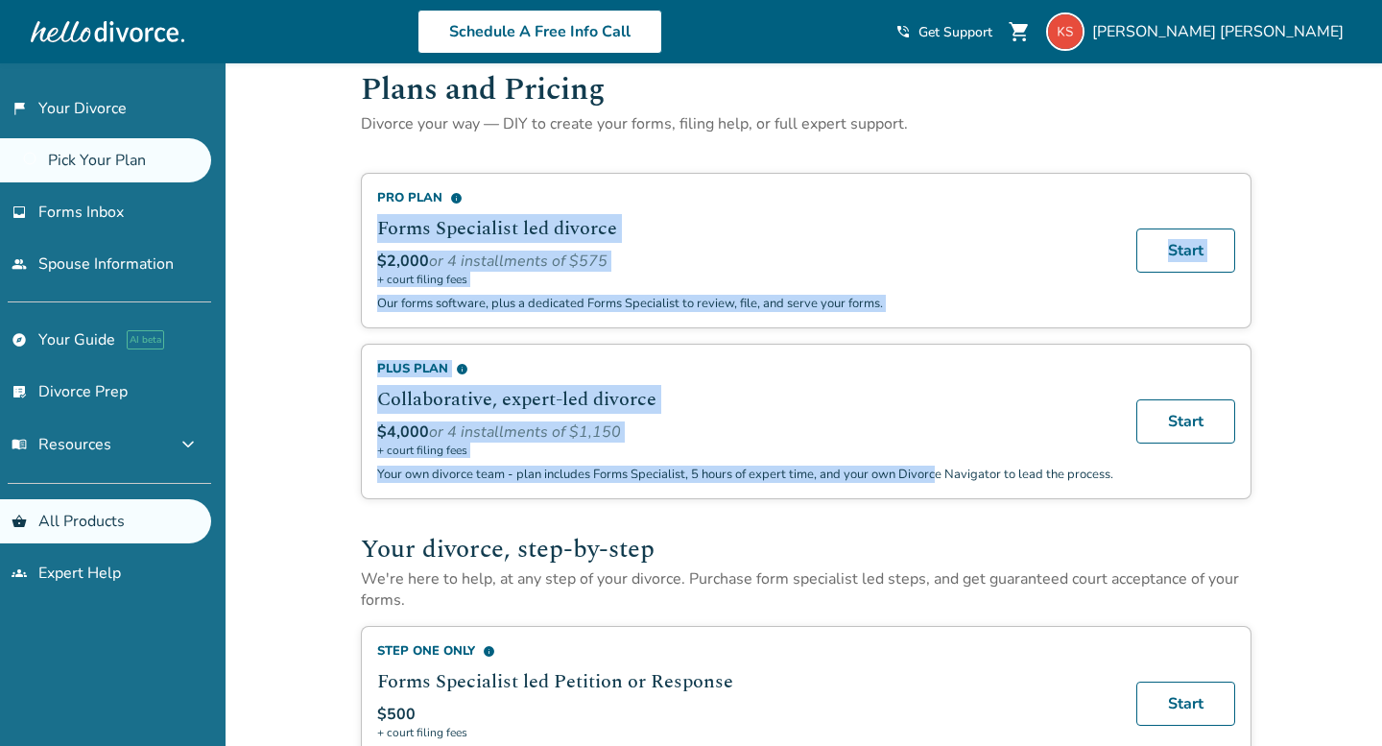
drag, startPoint x: 488, startPoint y: 195, endPoint x: 937, endPoint y: 471, distance: 526.5
click at [928, 425] on div "$4,000 or 4 installments of $1,150" at bounding box center [745, 431] width 736 height 21
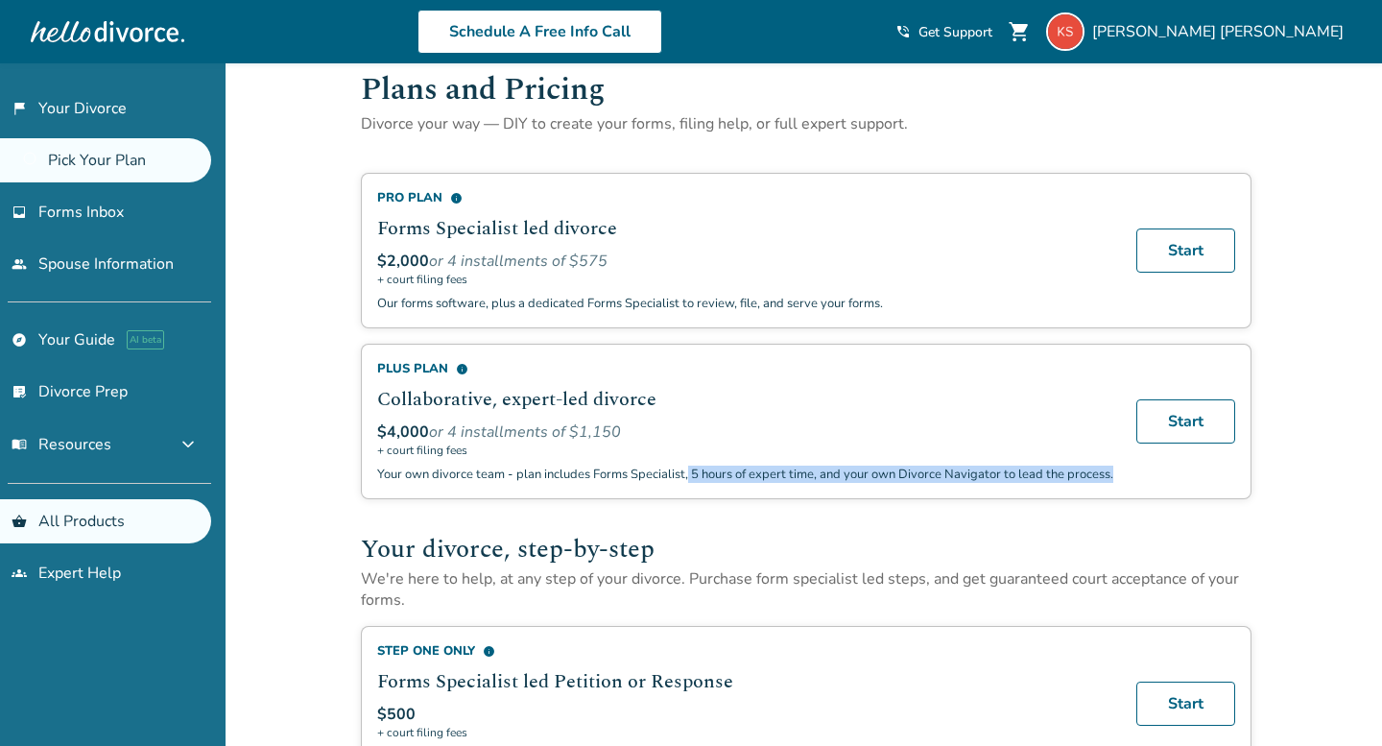
drag, startPoint x: 688, startPoint y: 469, endPoint x: 784, endPoint y: 510, distance: 104.1
click at [732, 497] on div "Plus Plan info Collaborative, expert-led divorce $4,000 or 4 installments of $1…" at bounding box center [806, 421] width 890 height 155
click at [823, 559] on h2 "Your divorce, step-by-step" at bounding box center [806, 549] width 890 height 38
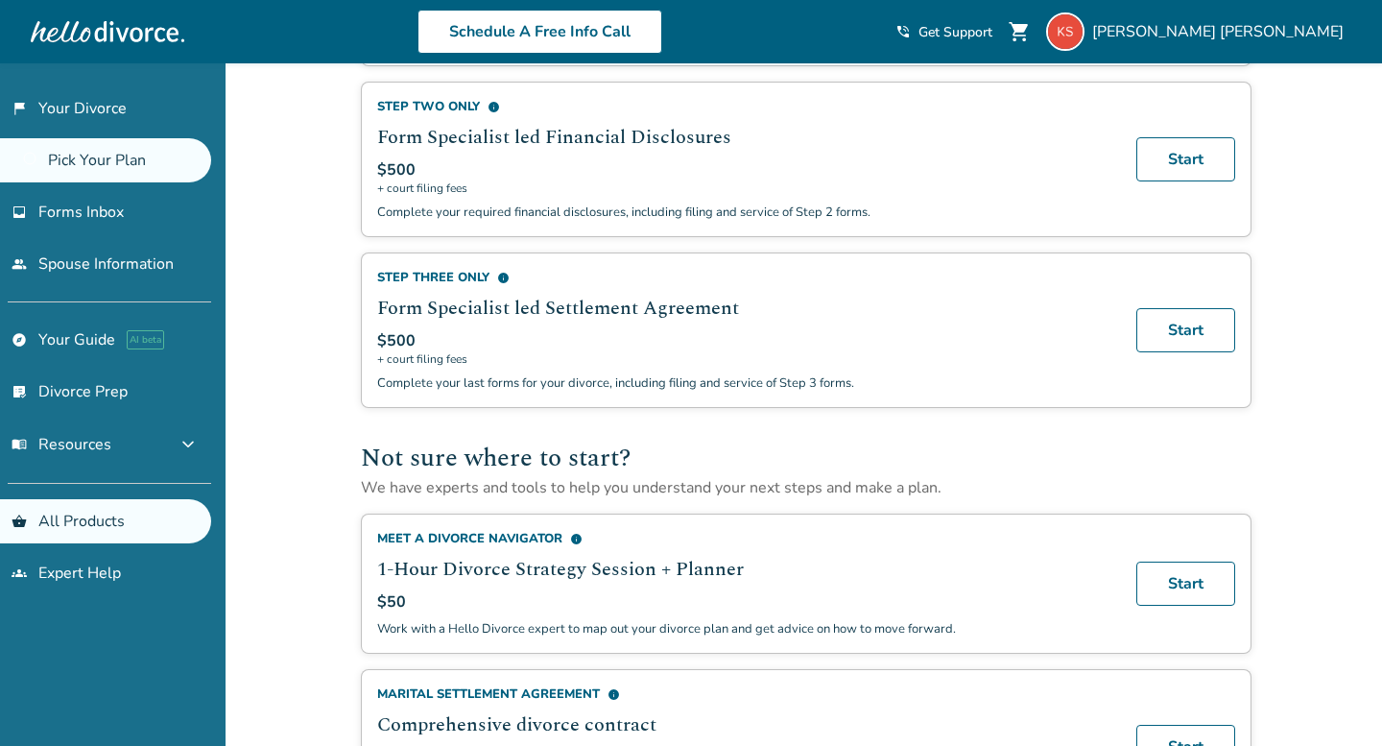
scroll to position [519, 0]
